Goal: Information Seeking & Learning: Learn about a topic

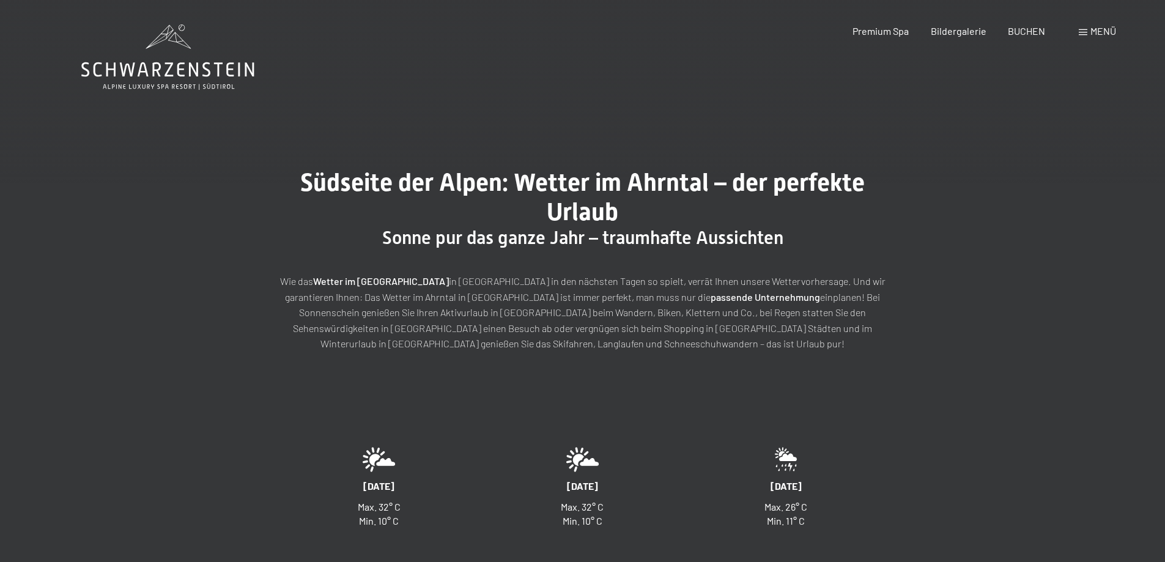
click at [140, 65] on icon at bounding box center [167, 56] width 173 height 65
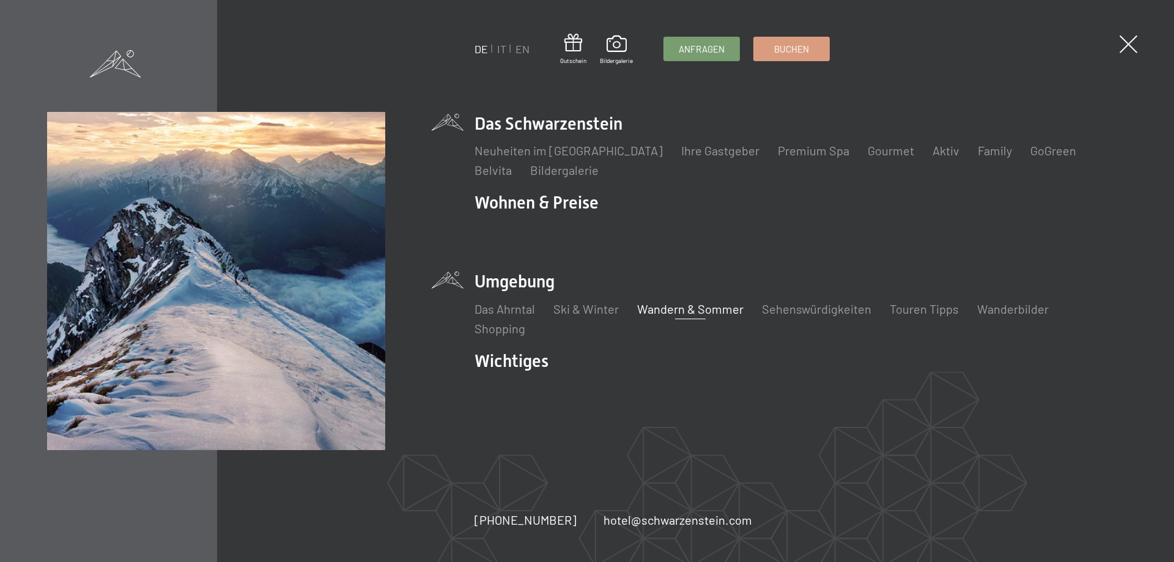
drag, startPoint x: 0, startPoint y: 0, endPoint x: 685, endPoint y: 306, distance: 750.2
click at [685, 306] on link "Wandern & Sommer" at bounding box center [690, 308] width 106 height 15
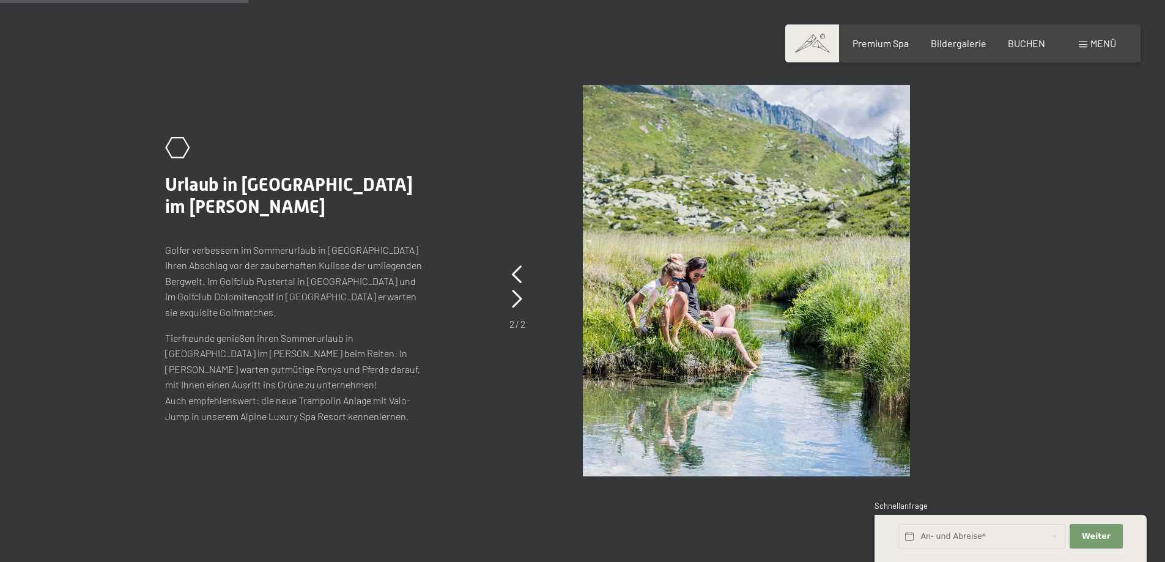
scroll to position [1529, 0]
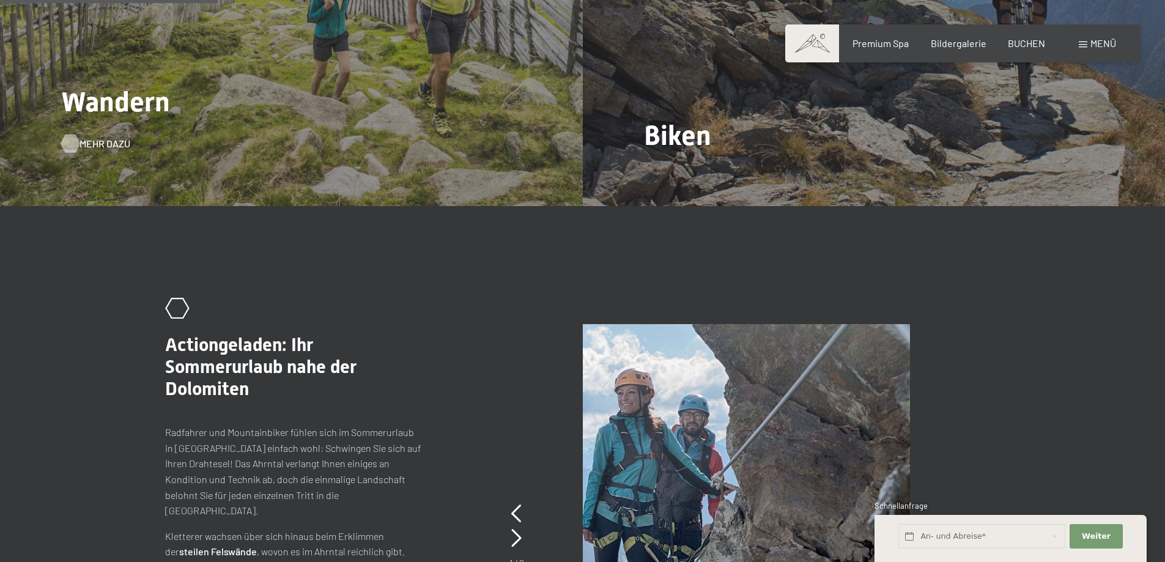
click at [94, 137] on span "Mehr dazu" at bounding box center [104, 143] width 51 height 13
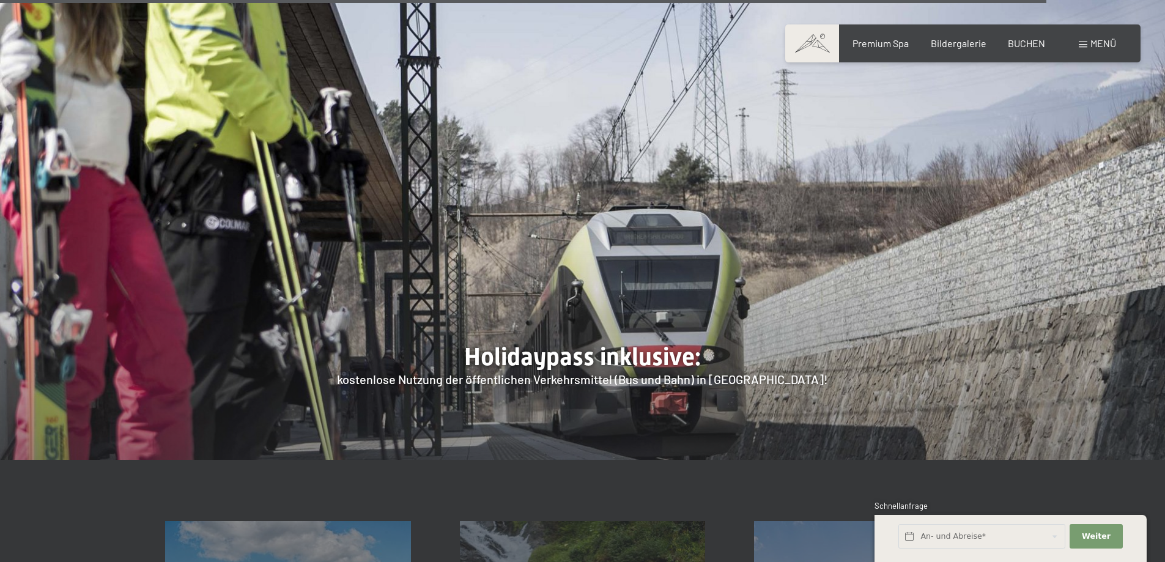
scroll to position [4464, 0]
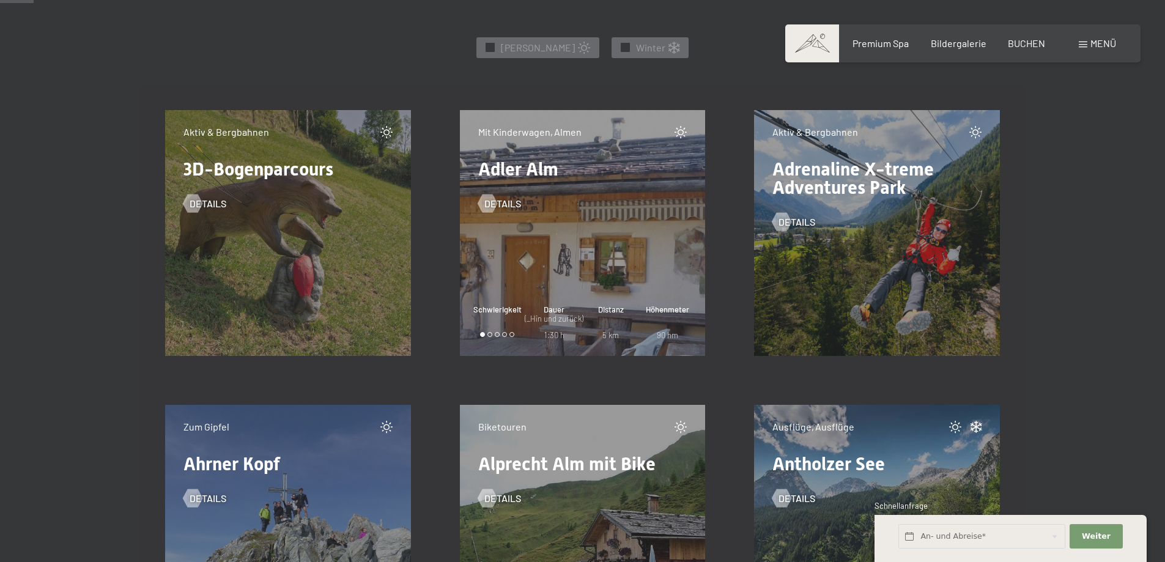
scroll to position [611, 0]
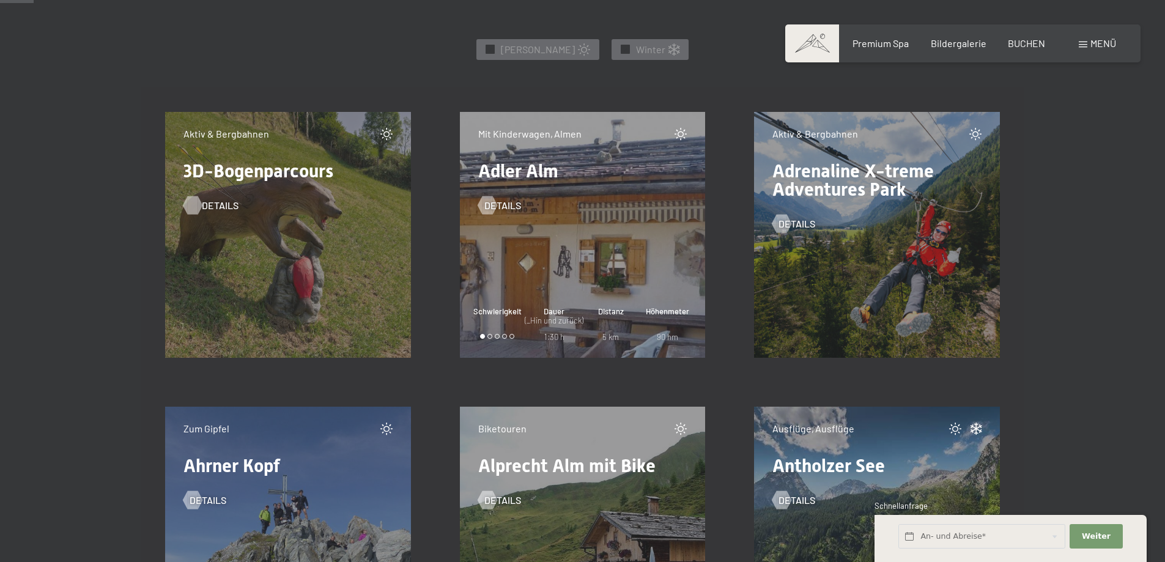
click at [210, 207] on span "Details" at bounding box center [220, 205] width 37 height 13
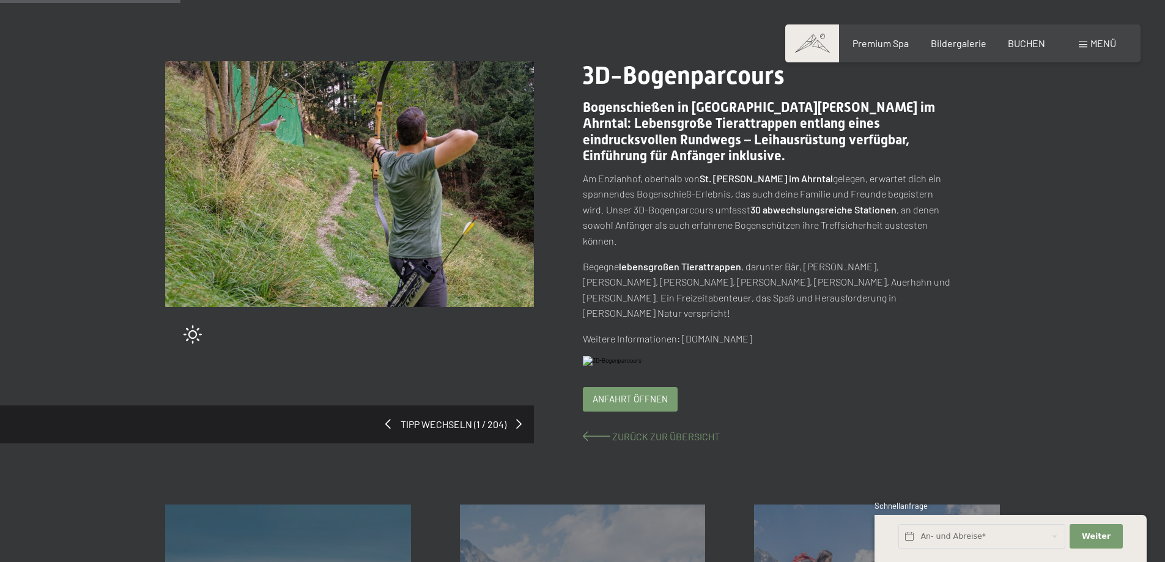
scroll to position [122, 0]
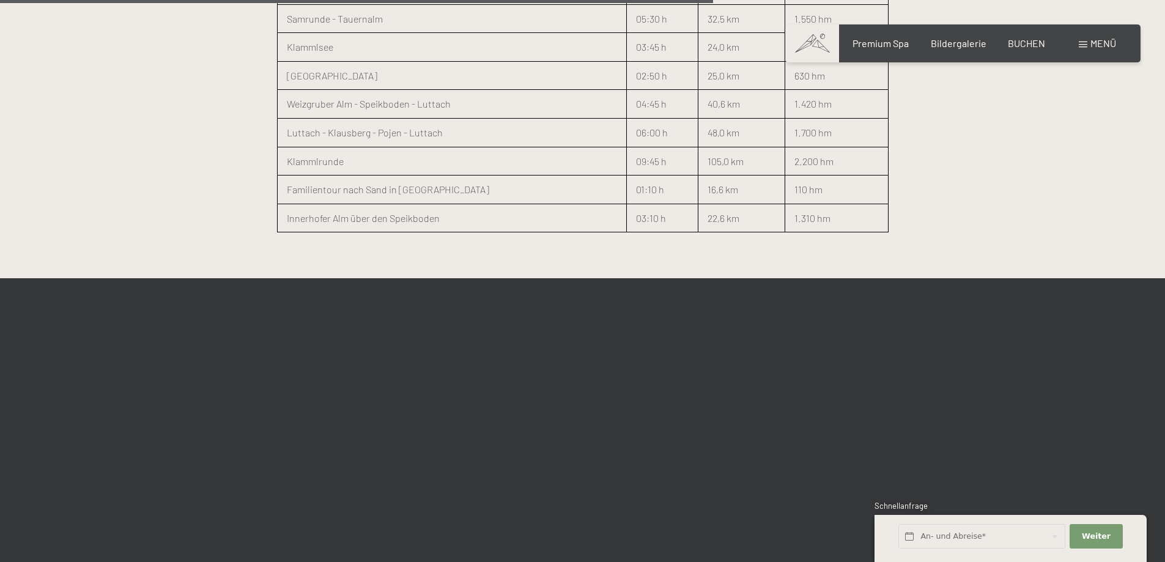
scroll to position [2385, 0]
